Goal: Information Seeking & Learning: Learn about a topic

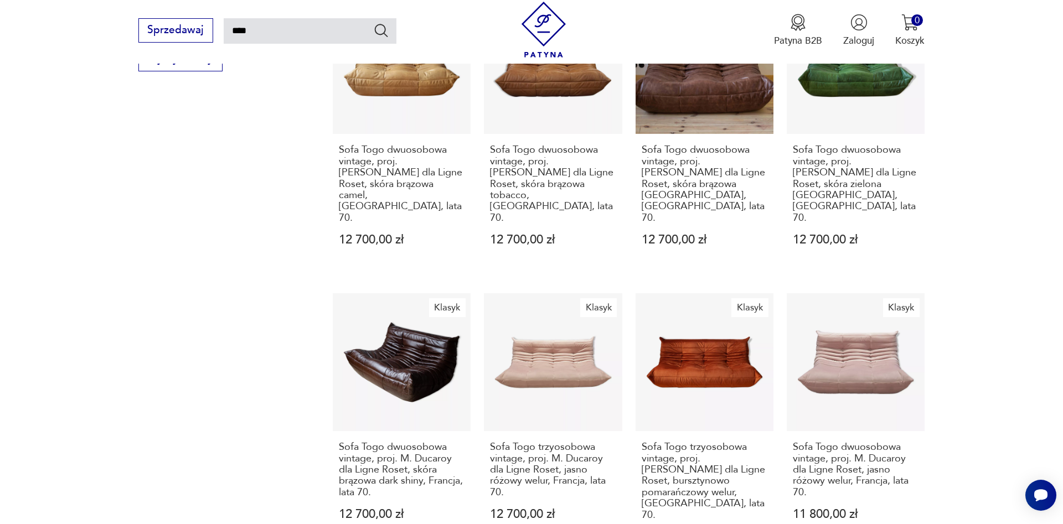
scroll to position [1252, 0]
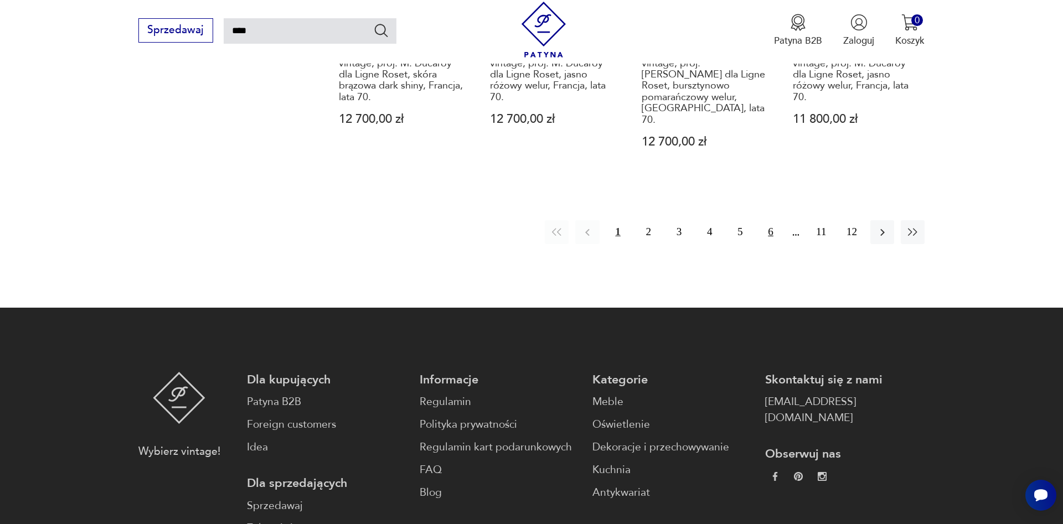
click at [771, 220] on button "6" at bounding box center [770, 232] width 24 height 24
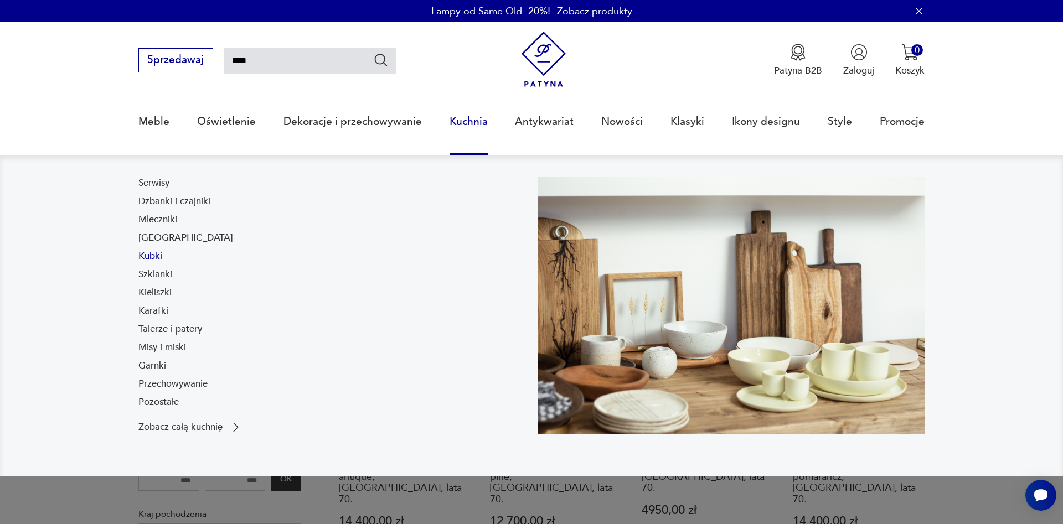
click at [149, 255] on link "Kubki" at bounding box center [150, 256] width 24 height 13
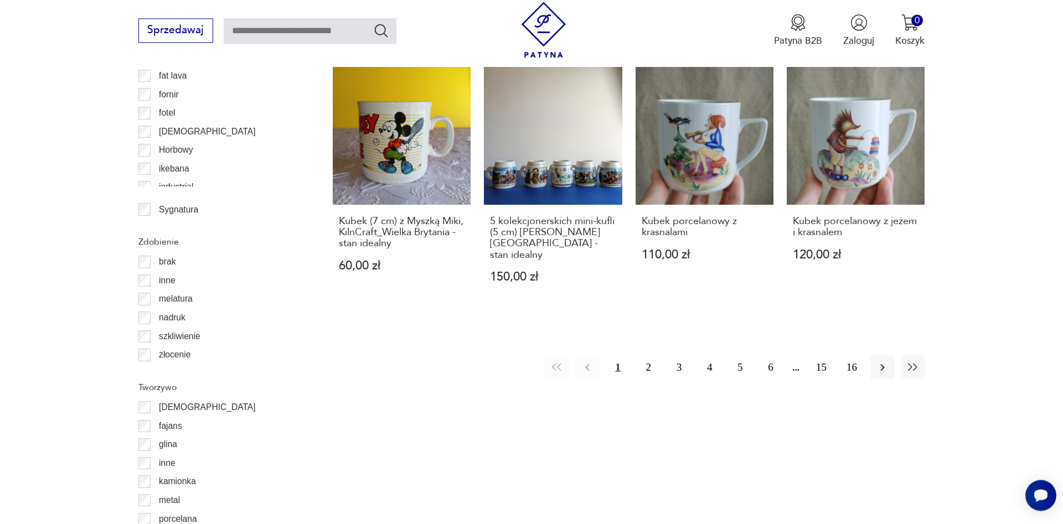
scroll to position [1294, 0]
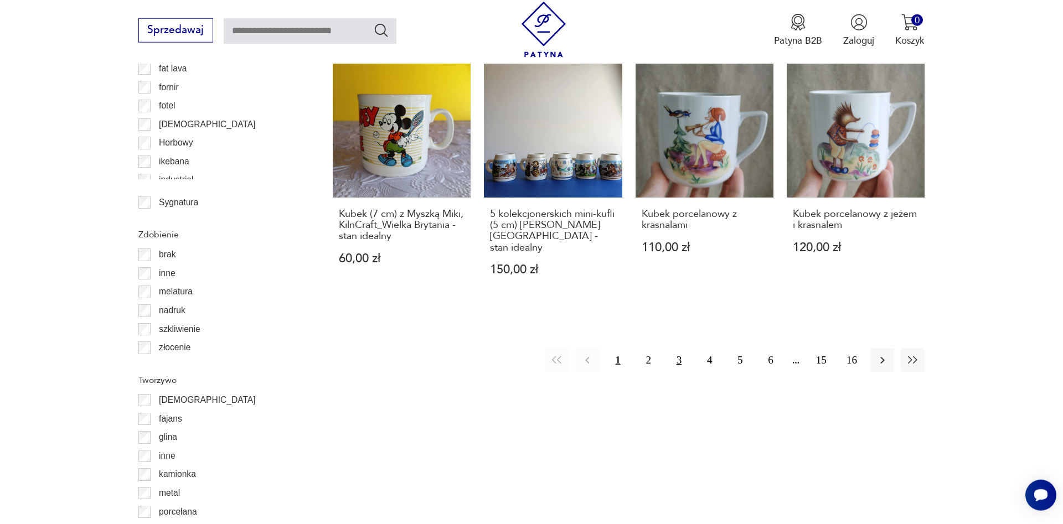
click at [678, 350] on button "3" at bounding box center [679, 360] width 24 height 24
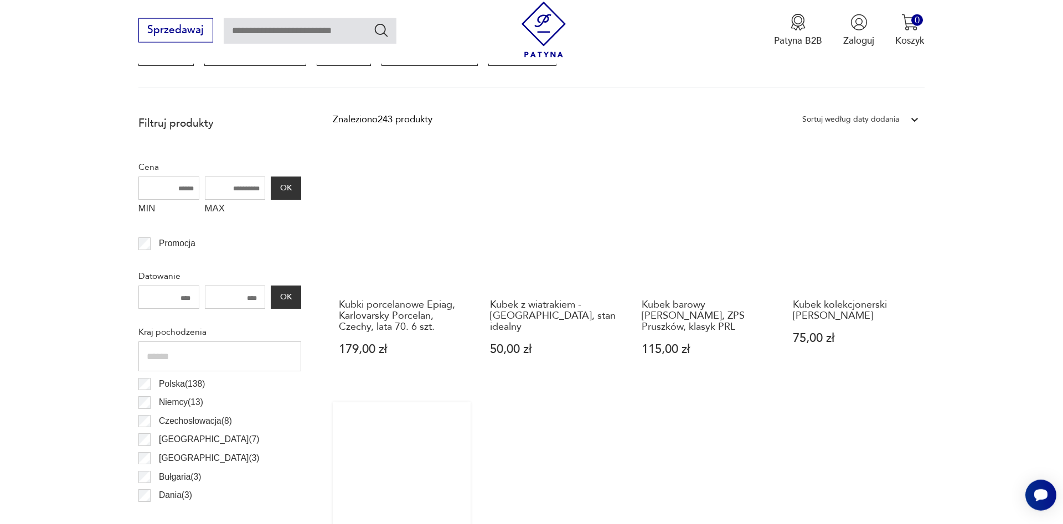
scroll to position [30, 0]
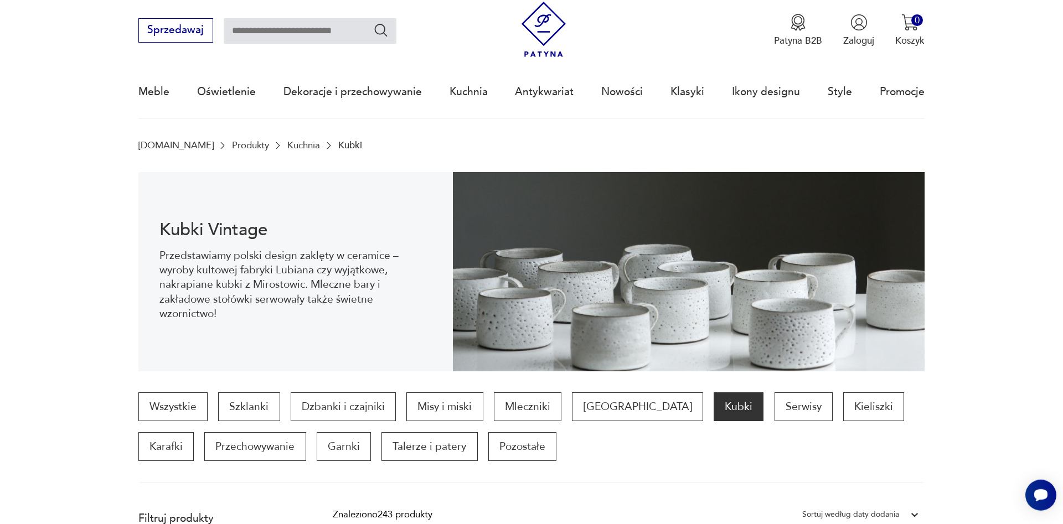
click at [272, 21] on input "text" at bounding box center [310, 30] width 173 height 25
type input "******"
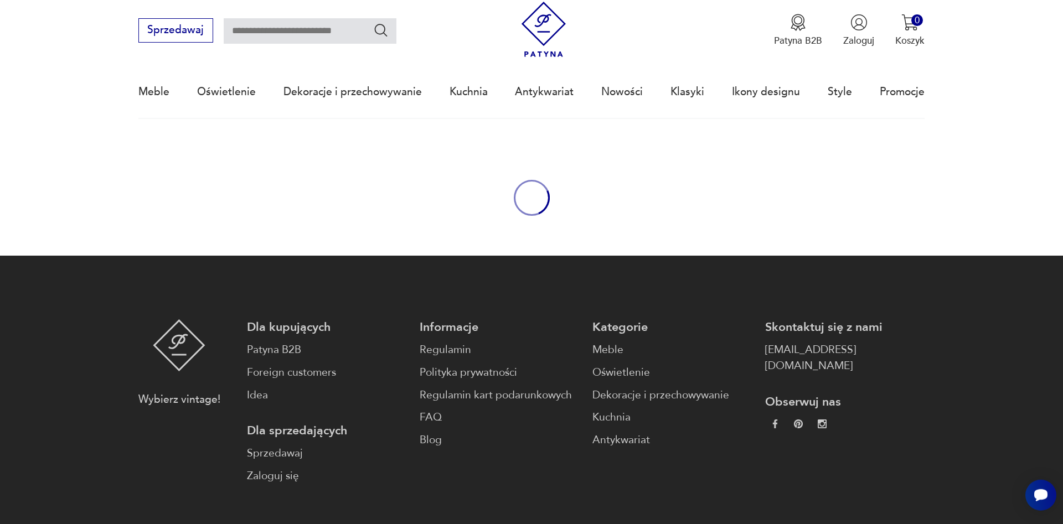
type input "******"
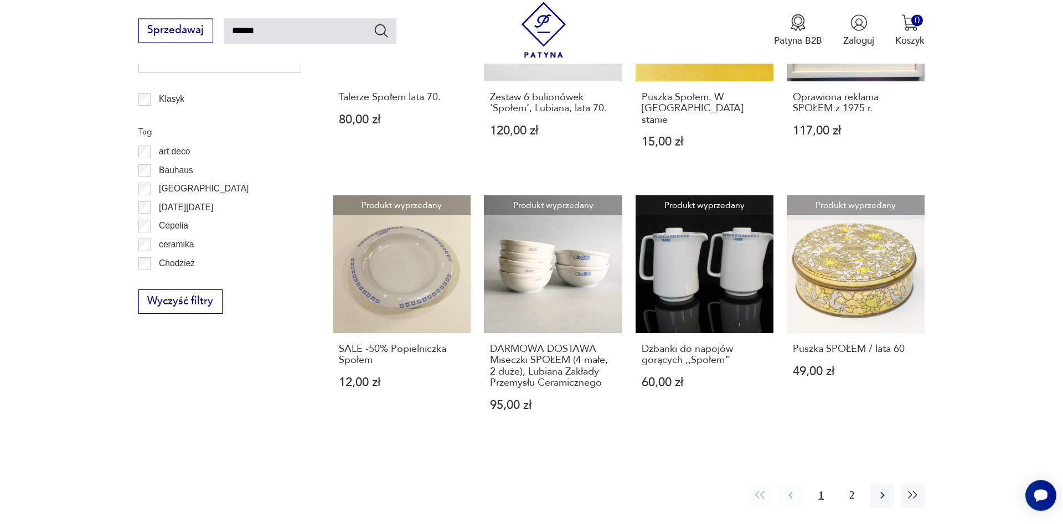
scroll to position [866, 0]
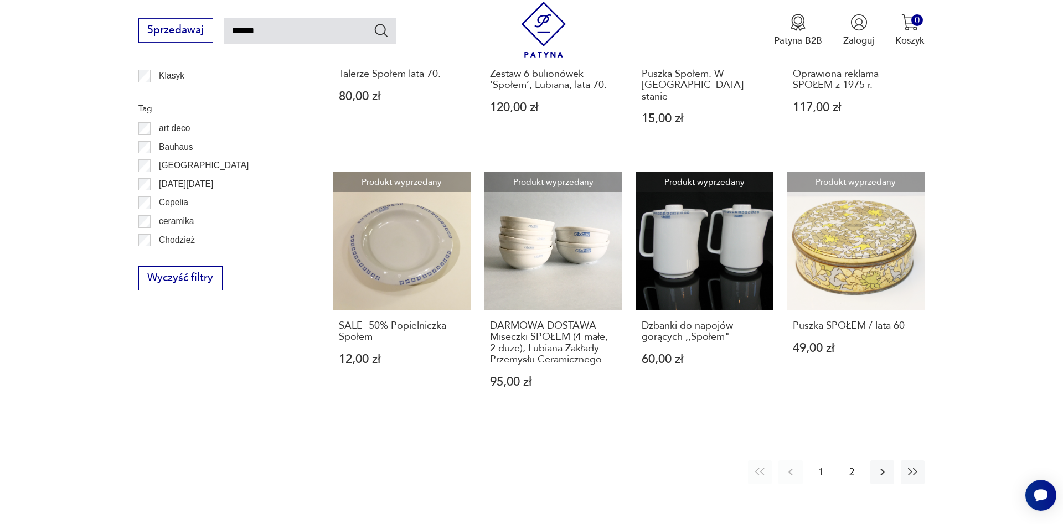
click at [851, 460] on button "2" at bounding box center [852, 472] width 24 height 24
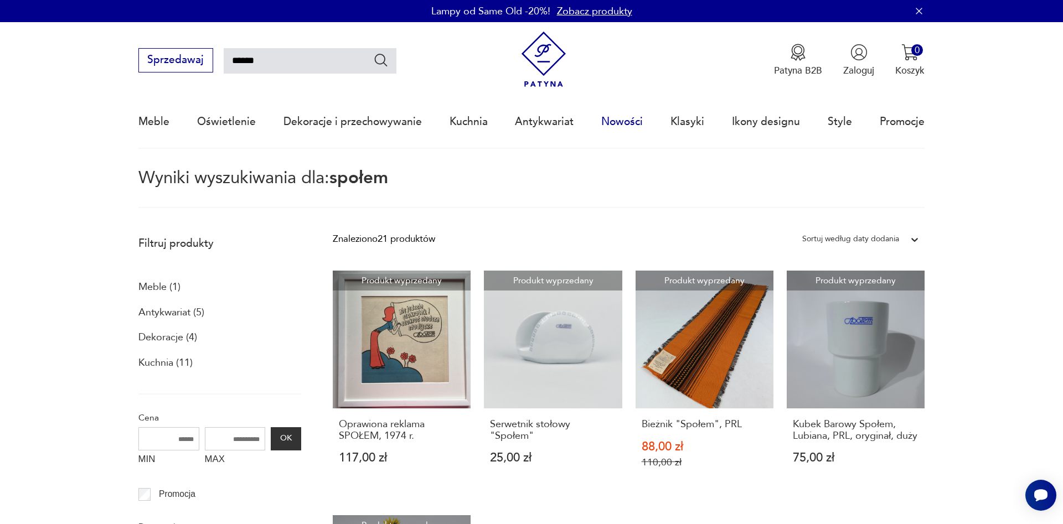
click at [629, 125] on link "Nowości" at bounding box center [622, 121] width 42 height 51
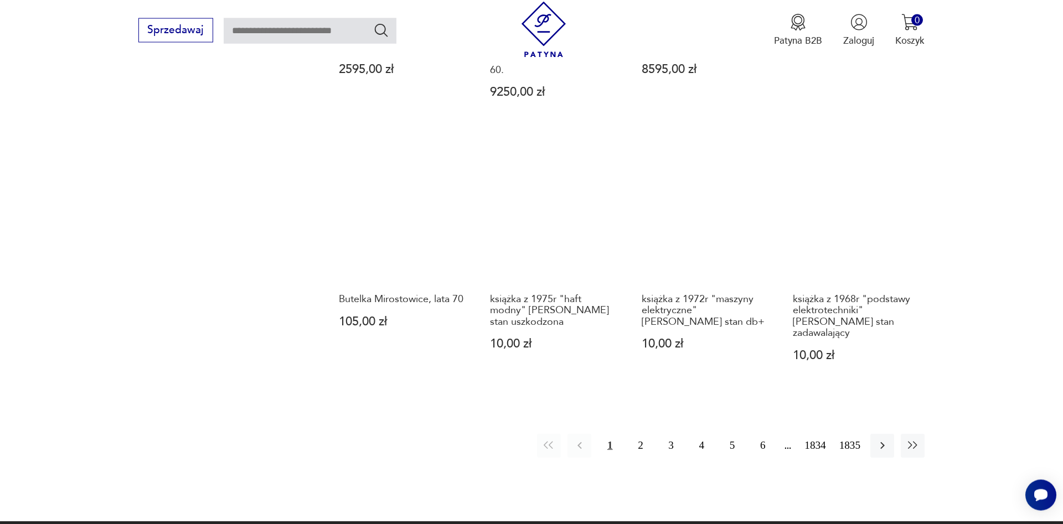
scroll to position [1023, 0]
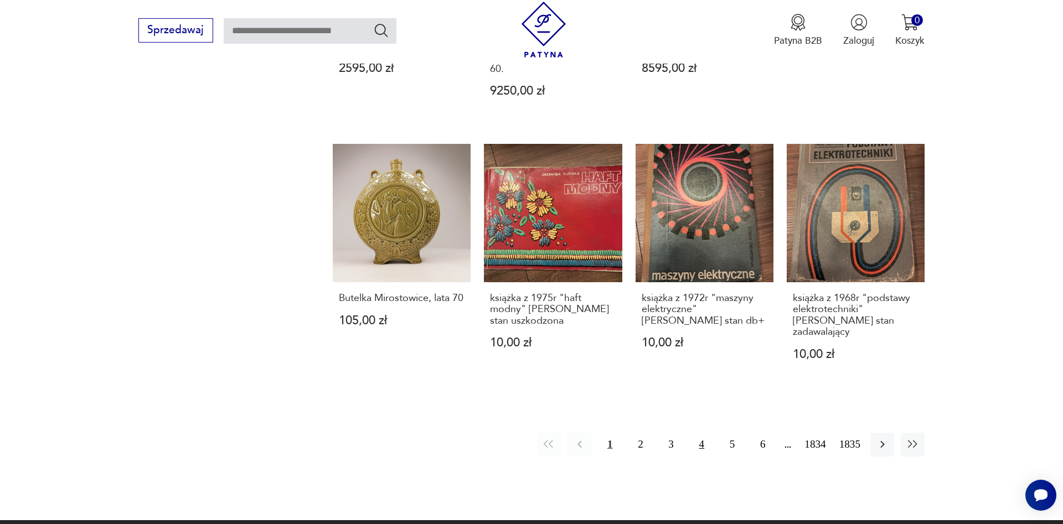
click at [703, 433] on button "4" at bounding box center [702, 445] width 24 height 24
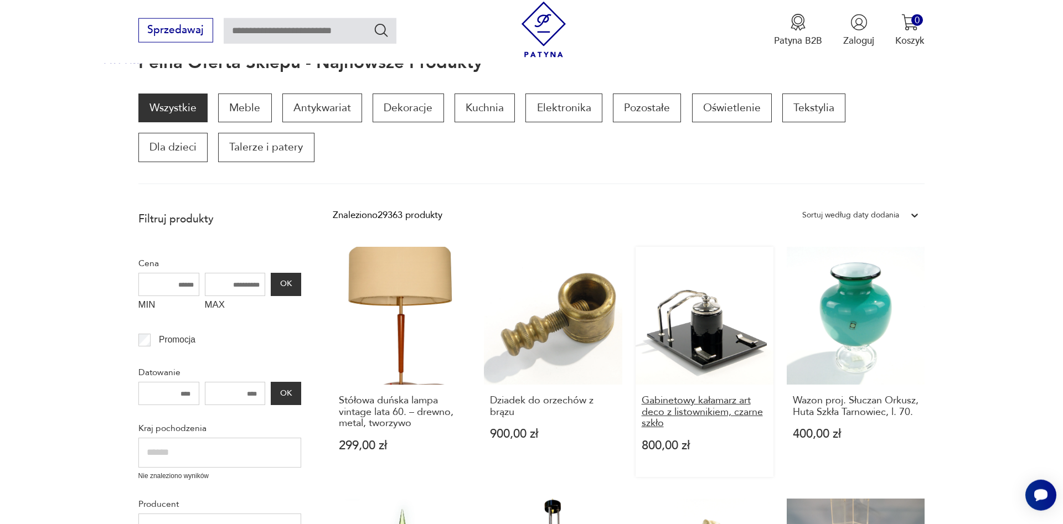
click at [702, 403] on h3 "Gabinetowy kałamarz art deco z listownikiem, czarne szkło" at bounding box center [704, 412] width 126 height 34
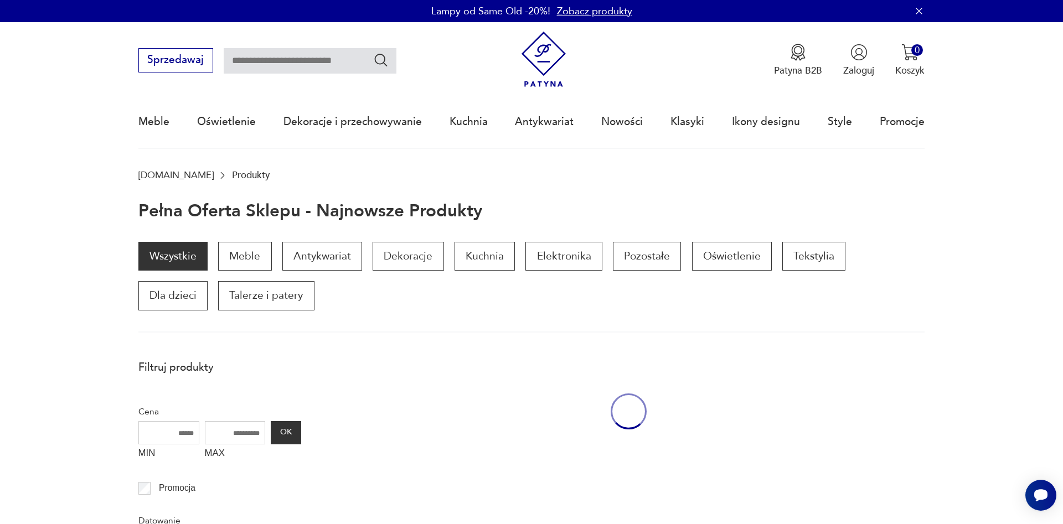
scroll to position [148, 0]
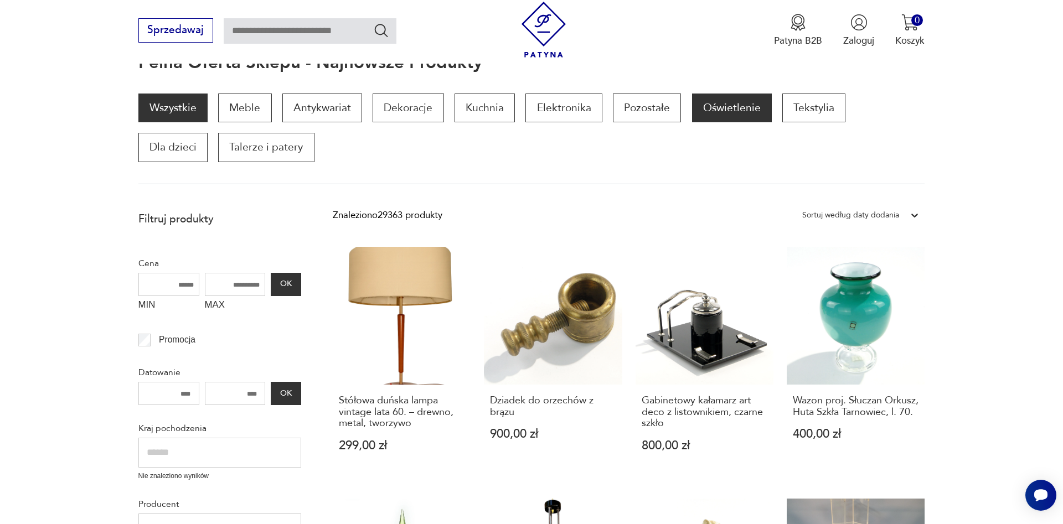
click at [730, 105] on p "Oświetlenie" at bounding box center [732, 108] width 80 height 29
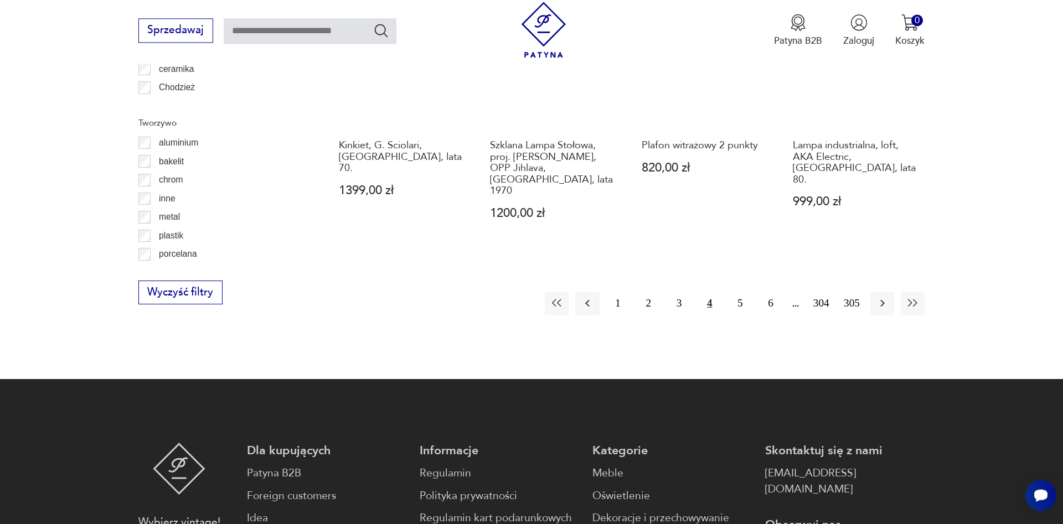
scroll to position [1164, 0]
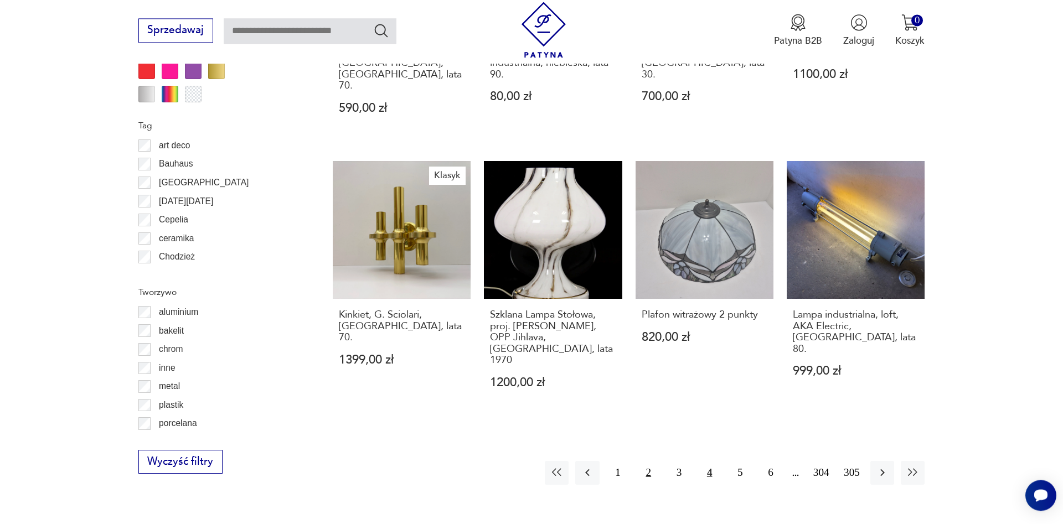
click at [650, 461] on button "2" at bounding box center [648, 473] width 24 height 24
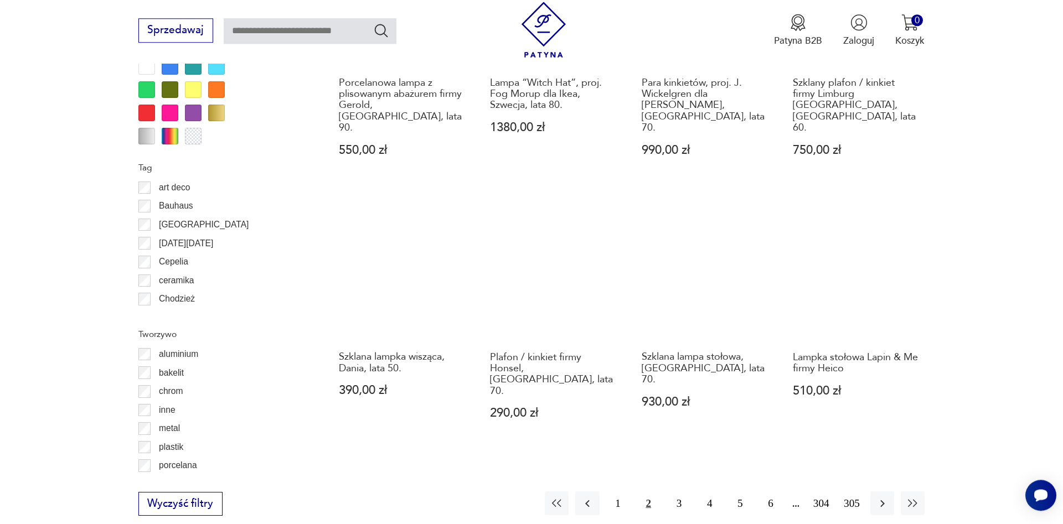
scroll to position [1175, 0]
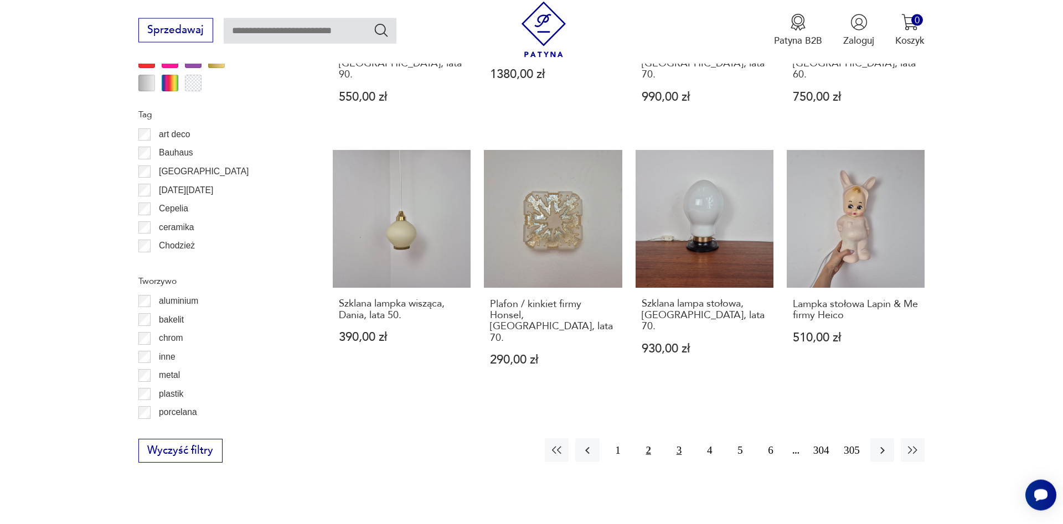
click at [678, 438] on button "3" at bounding box center [679, 450] width 24 height 24
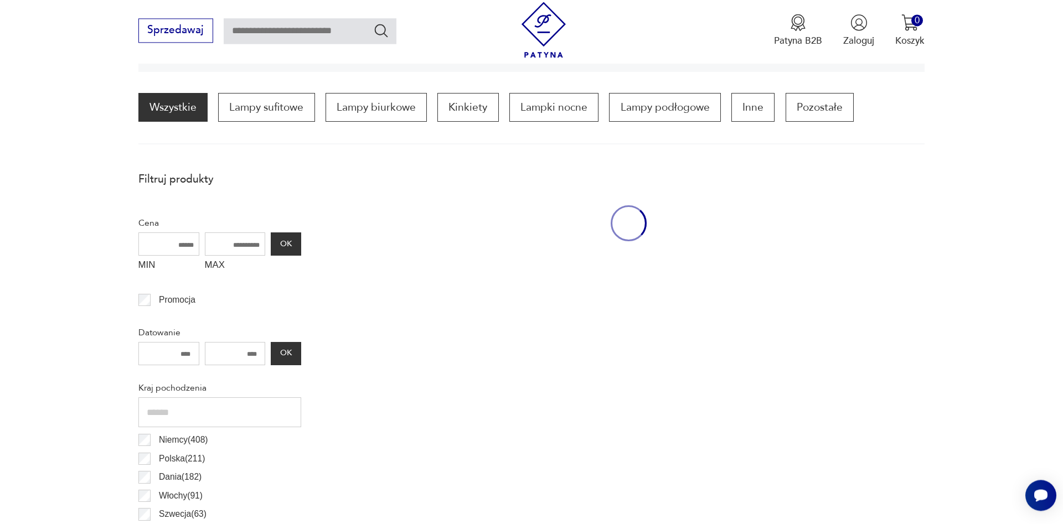
scroll to position [329, 0]
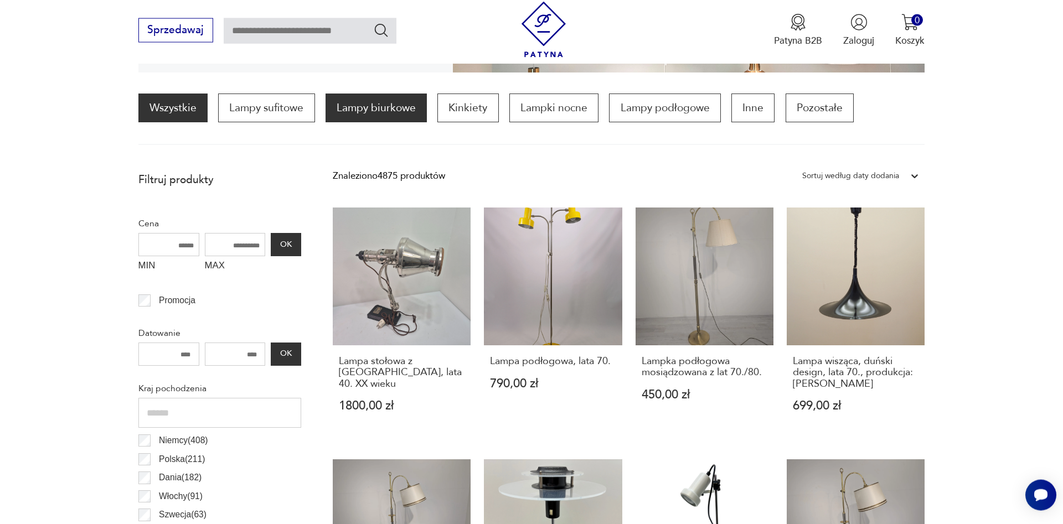
click at [371, 112] on p "Lampy biurkowe" at bounding box center [375, 108] width 101 height 29
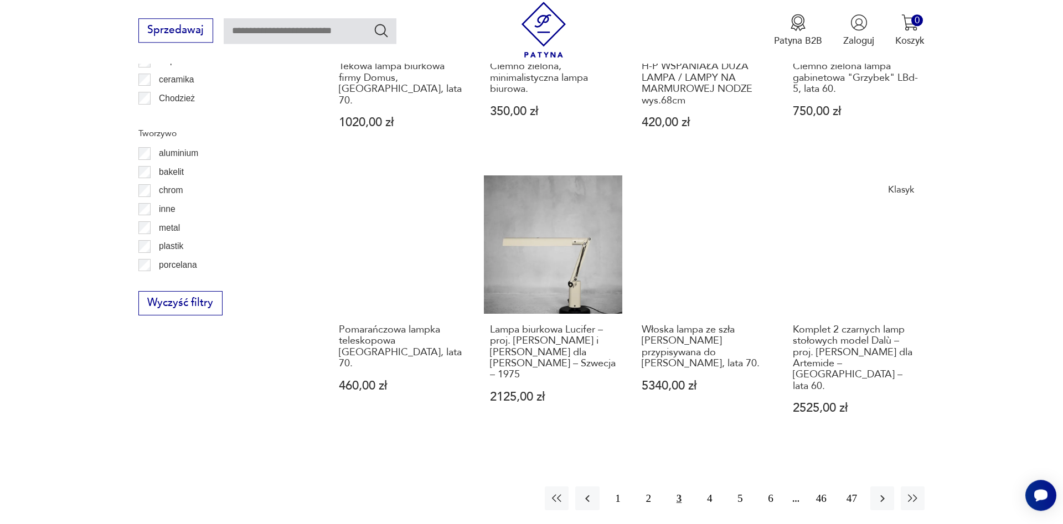
scroll to position [1401, 0]
